Goal: Register for event/course

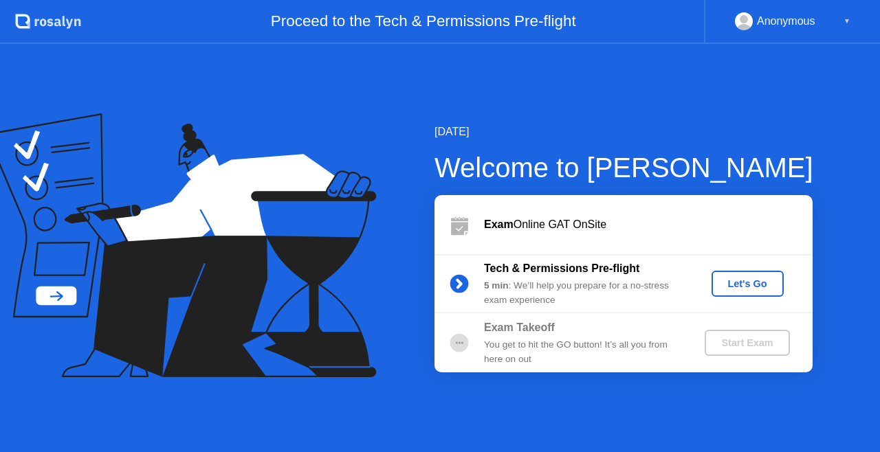
click at [746, 289] on div "Let's Go" at bounding box center [747, 283] width 61 height 11
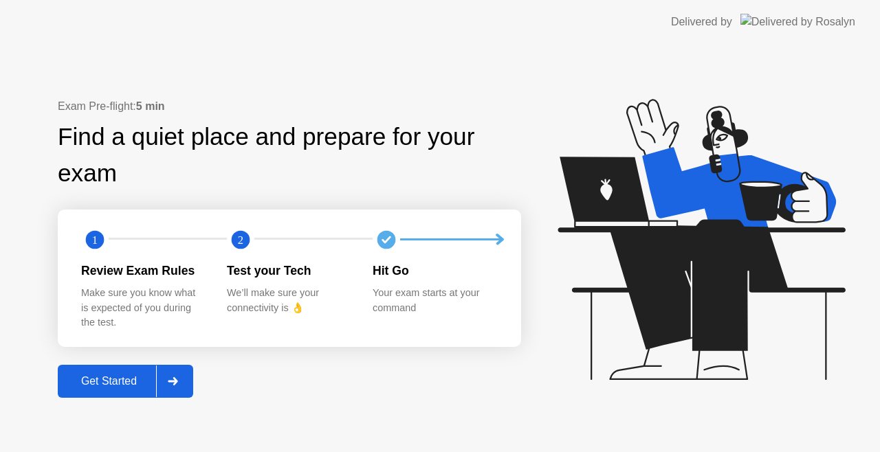
click at [78, 391] on button "Get Started" at bounding box center [125, 381] width 135 height 33
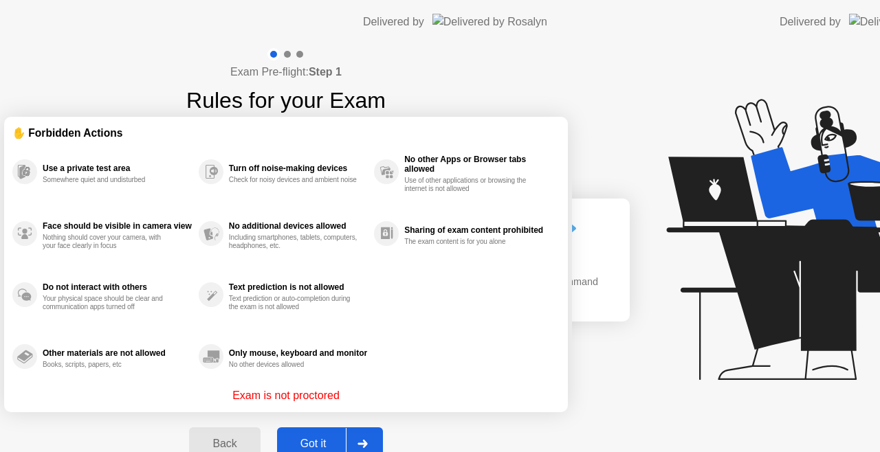
click at [142, 377] on div "Exam Pre-flight: Step 1 Rules for your Exam ✋ Forbidden Actions Use a private t…" at bounding box center [286, 262] width 572 height 436
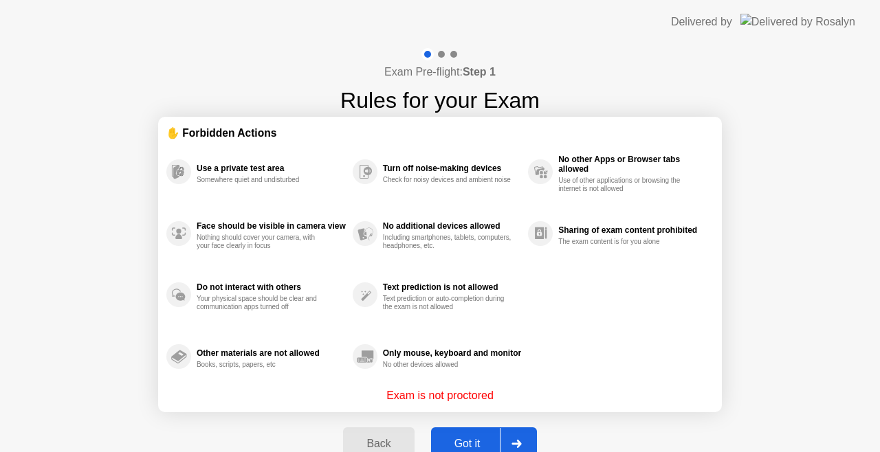
click at [487, 433] on button "Got it" at bounding box center [484, 444] width 106 height 33
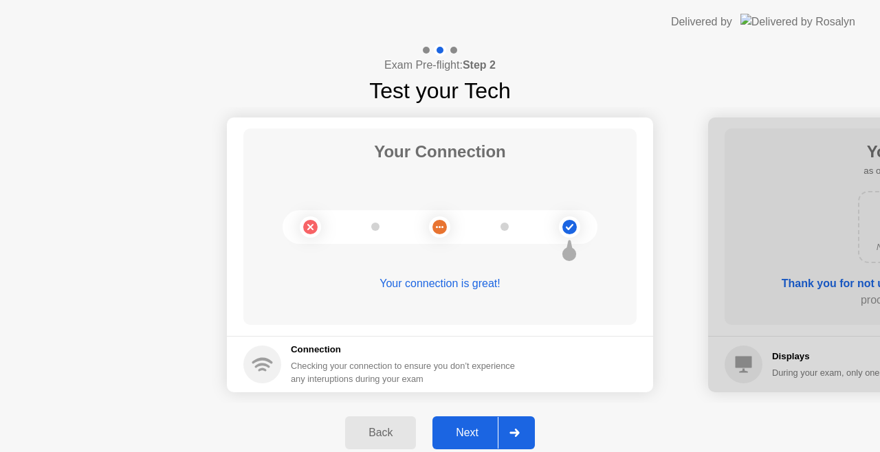
click at [487, 433] on div "Next" at bounding box center [466, 433] width 61 height 12
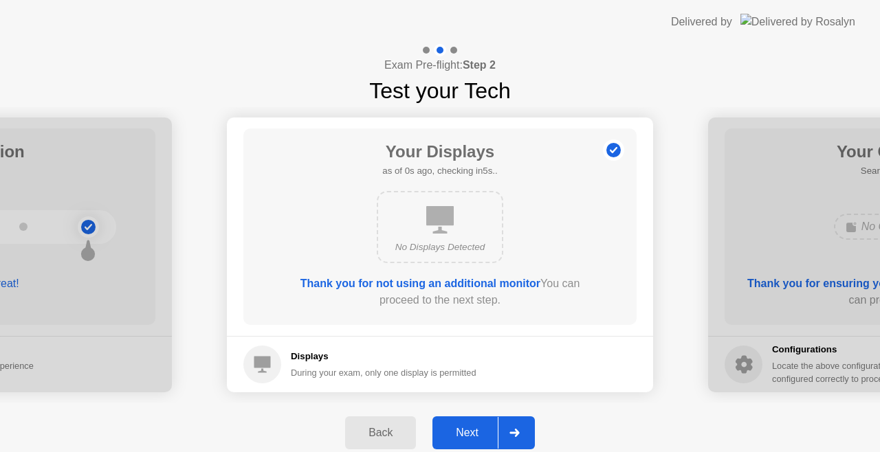
click at [487, 433] on div "Next" at bounding box center [466, 433] width 61 height 12
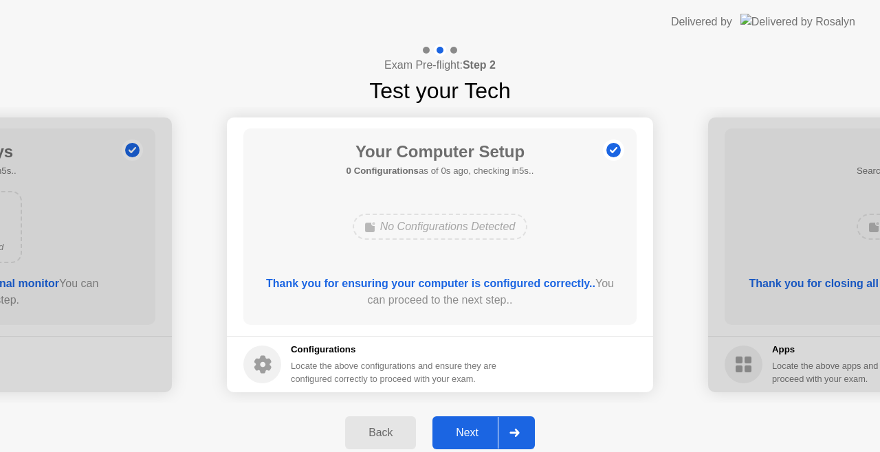
click at [487, 433] on div "Next" at bounding box center [466, 433] width 61 height 12
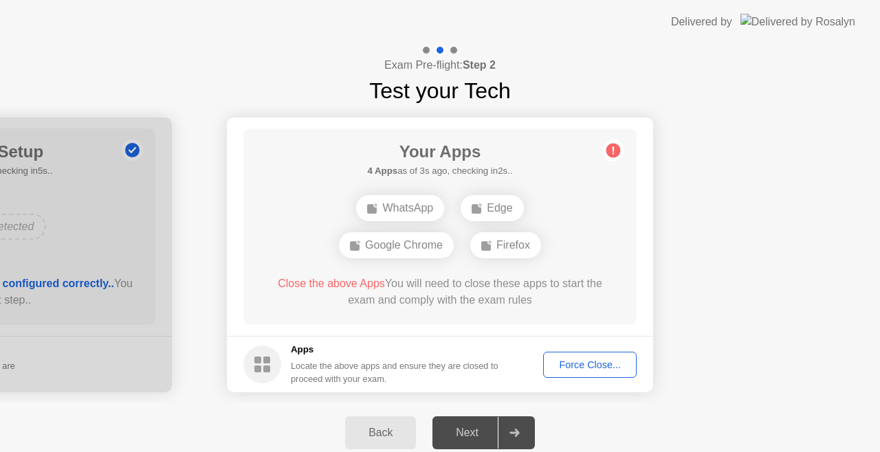
click at [584, 364] on div "Force Close..." at bounding box center [590, 364] width 84 height 11
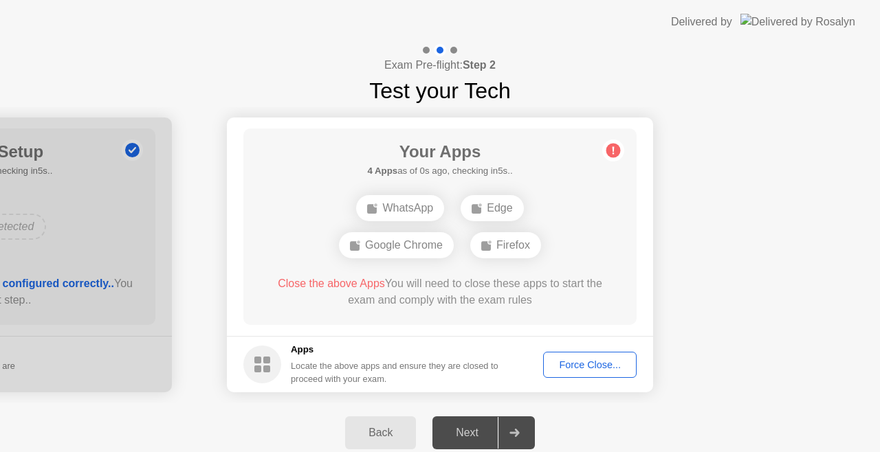
click at [590, 373] on button "Force Close..." at bounding box center [589, 365] width 93 height 26
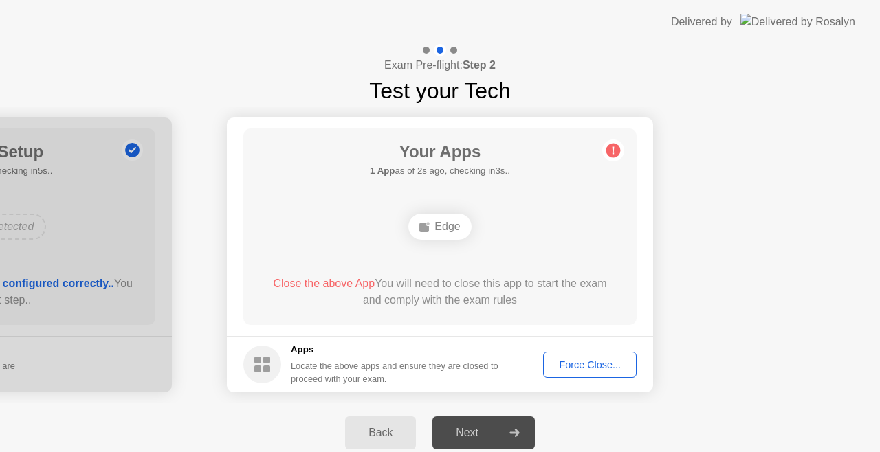
click at [557, 362] on div "Force Close..." at bounding box center [590, 364] width 84 height 11
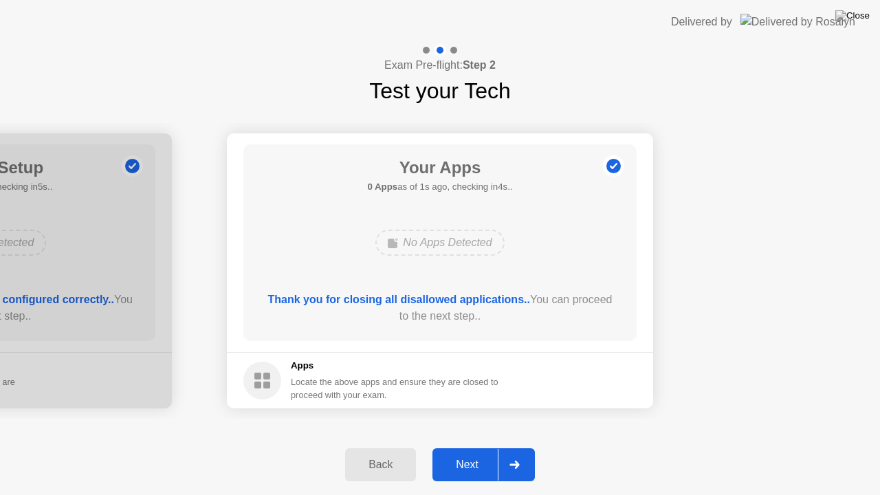
click at [485, 452] on div "Next" at bounding box center [466, 464] width 61 height 12
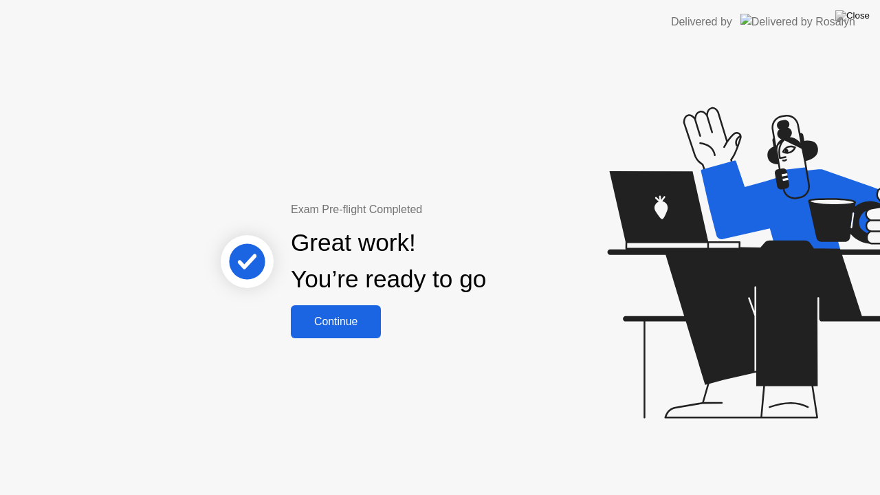
click at [333, 336] on button "Continue" at bounding box center [336, 321] width 90 height 33
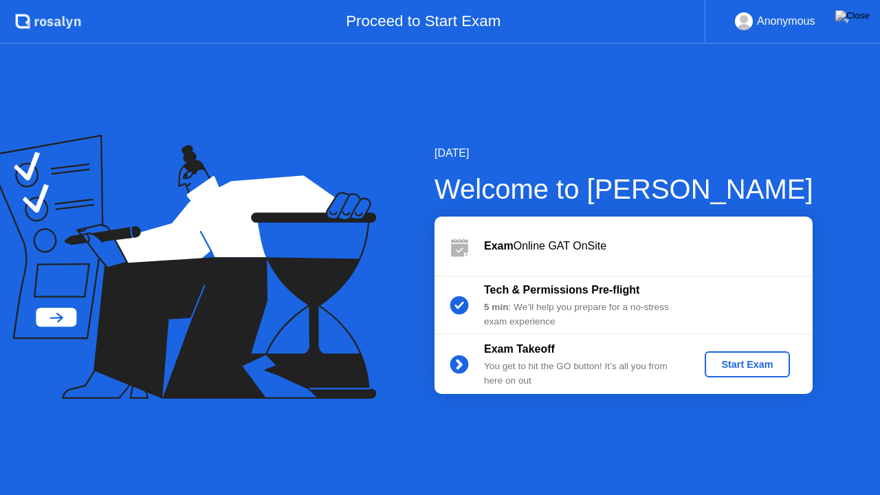
click at [727, 362] on div "Start Exam" at bounding box center [747, 364] width 74 height 11
